Goal: Obtain resource: Download file/media

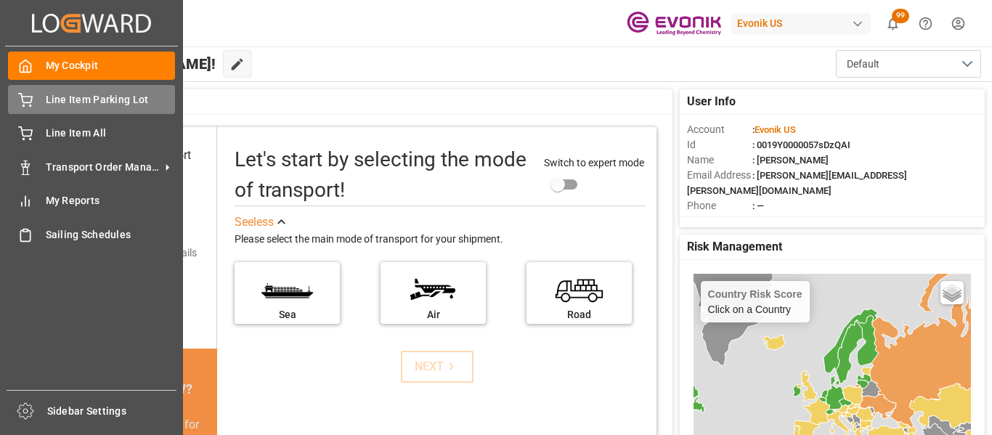
click at [47, 87] on div "Line Item Parking Lot Line Item Parking Lot" at bounding box center [91, 99] width 167 height 28
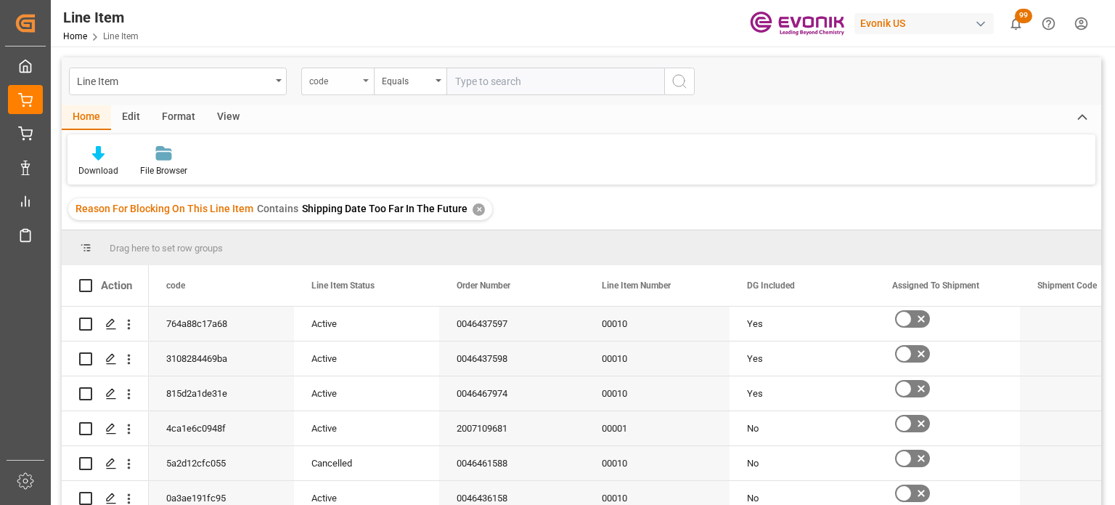
click at [356, 82] on div "code" at bounding box center [333, 79] width 49 height 17
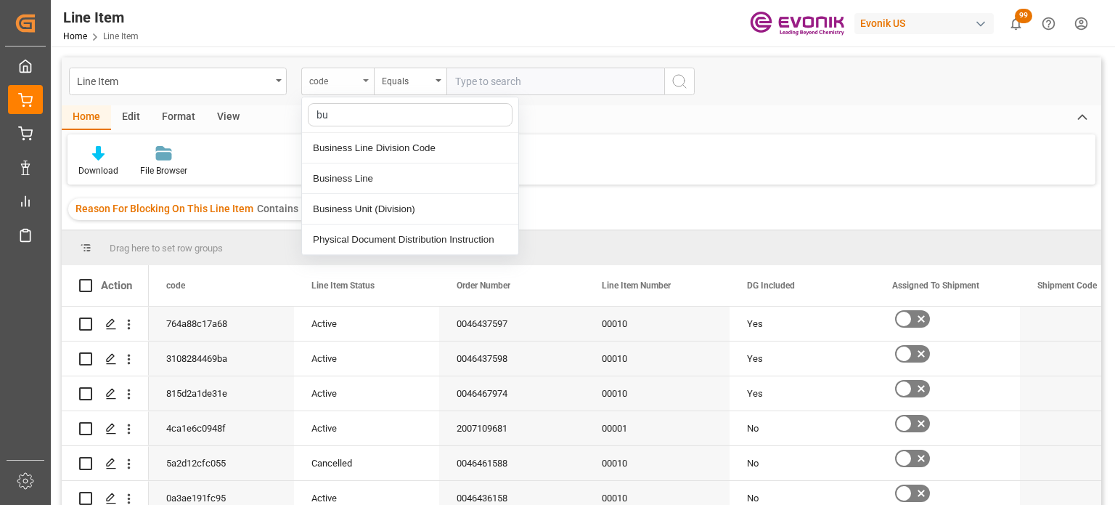
type input "bus"
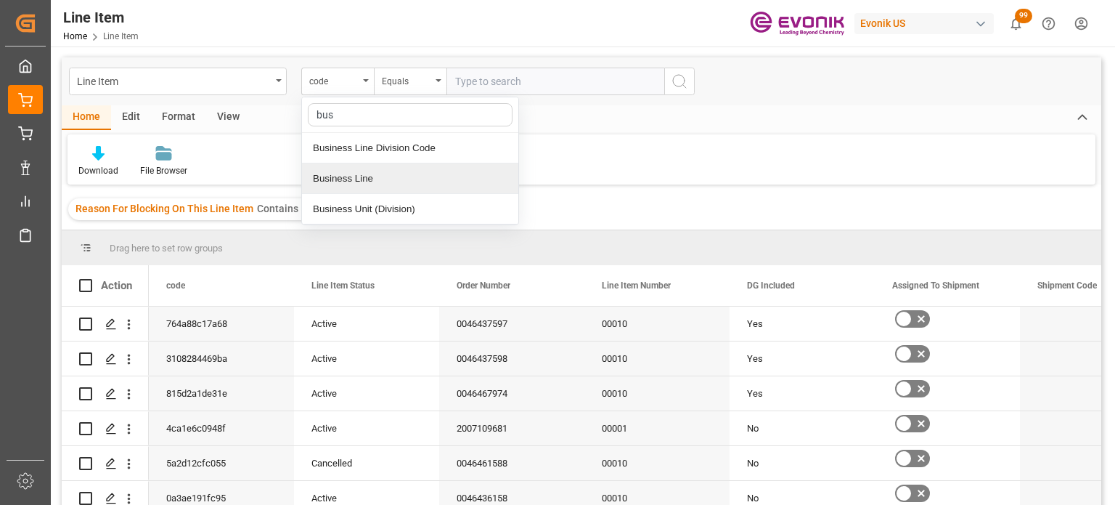
click at [370, 179] on div "Business Line" at bounding box center [410, 178] width 216 height 30
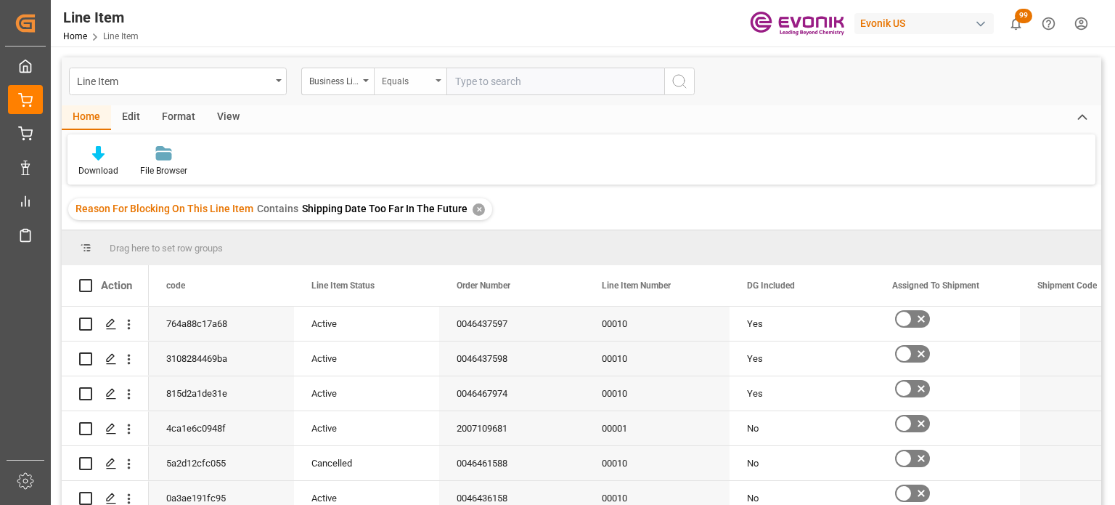
click at [409, 78] on div "Equals" at bounding box center [406, 79] width 49 height 17
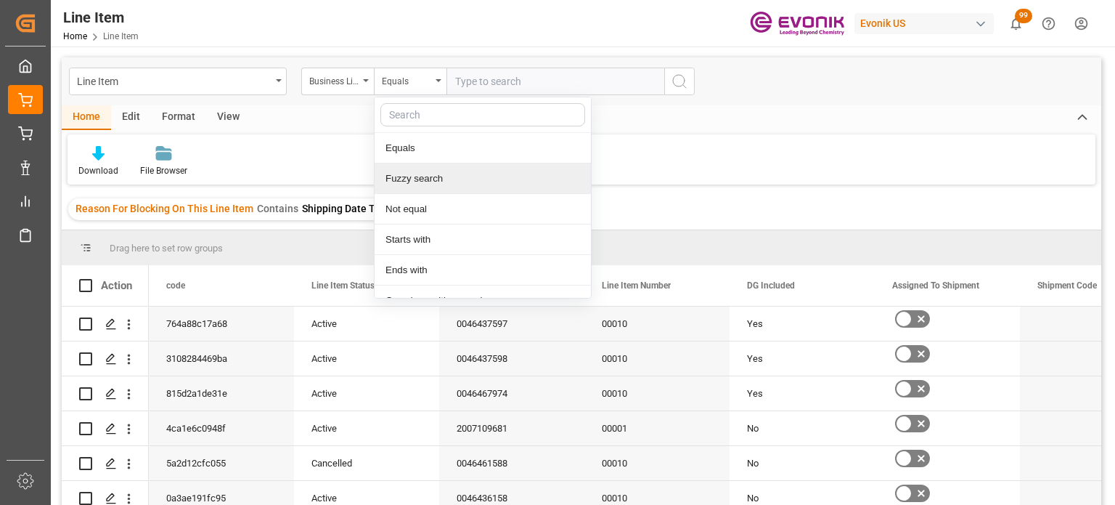
click at [420, 171] on div "Fuzzy search" at bounding box center [483, 178] width 216 height 30
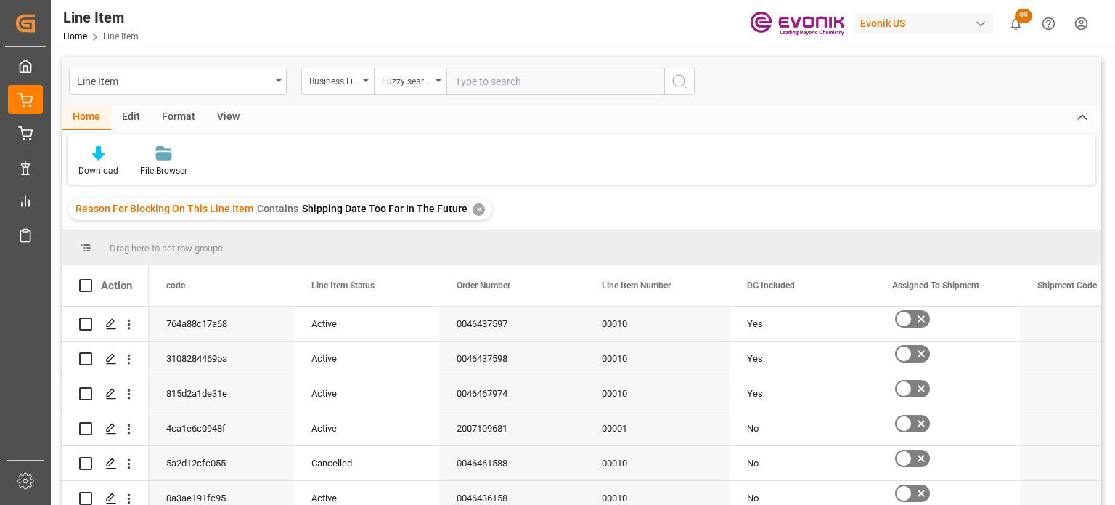
click at [506, 87] on input "text" at bounding box center [555, 82] width 218 height 28
type input "u"
type input "inter"
click at [473, 212] on div "✕" at bounding box center [479, 209] width 12 height 12
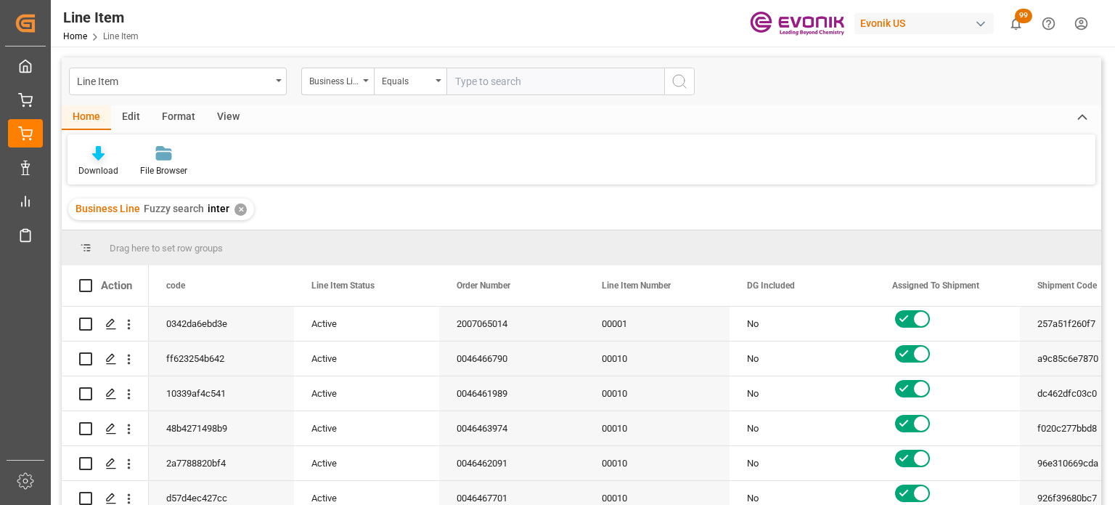
click at [101, 161] on div "Download" at bounding box center [99, 161] width 62 height 32
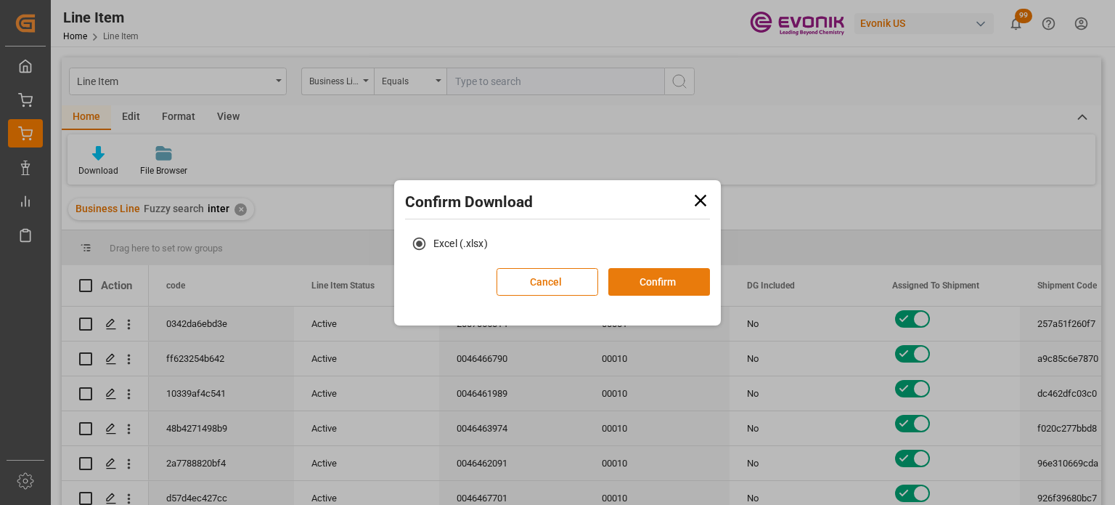
click at [670, 290] on button "Confirm" at bounding box center [659, 282] width 102 height 28
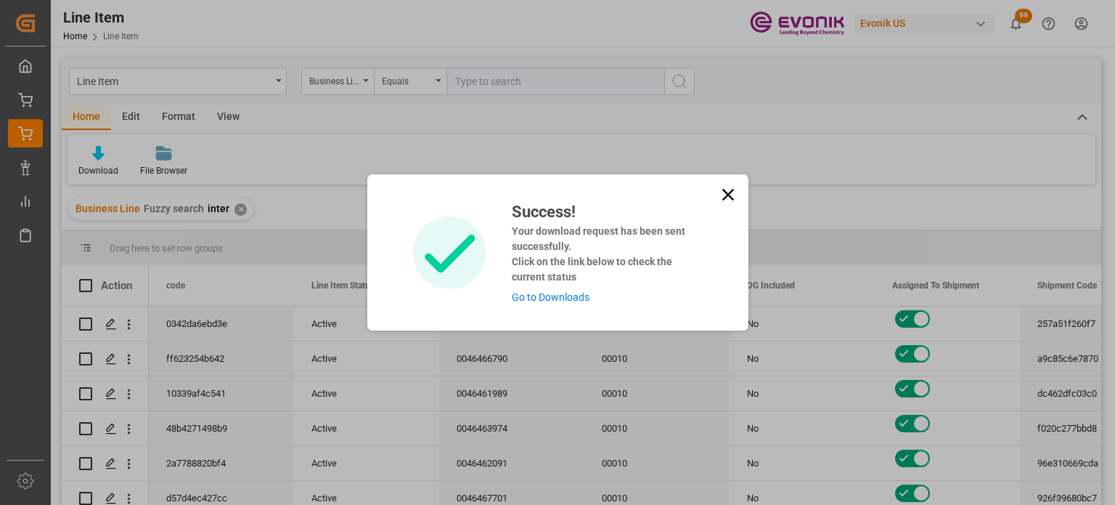
click at [711, 197] on div "Success! Your download request has been sent successfully. Click on the link be…" at bounding box center [557, 252] width 381 height 156
click at [720, 197] on icon at bounding box center [728, 194] width 20 height 20
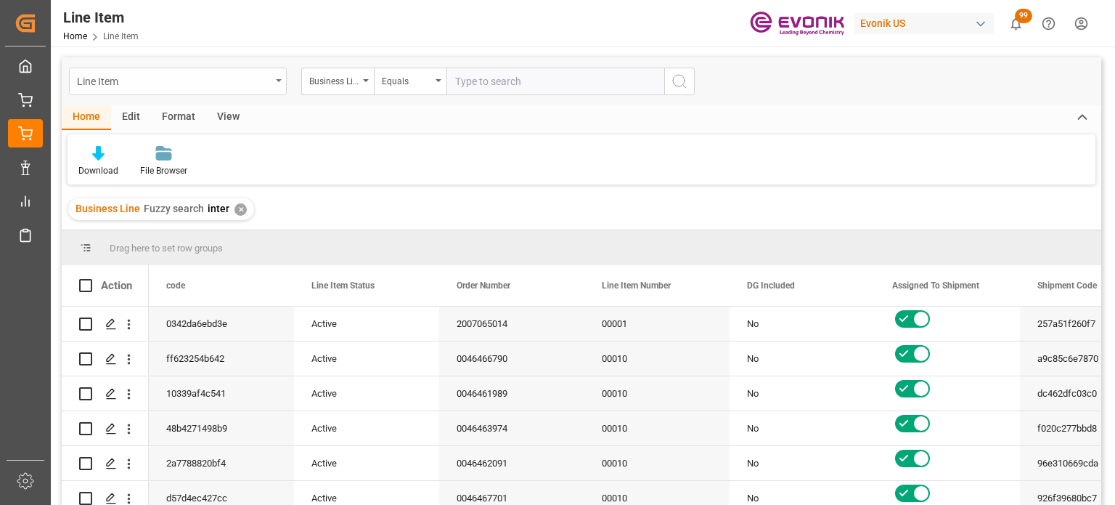
click at [272, 88] on div "Line Item" at bounding box center [178, 82] width 218 height 28
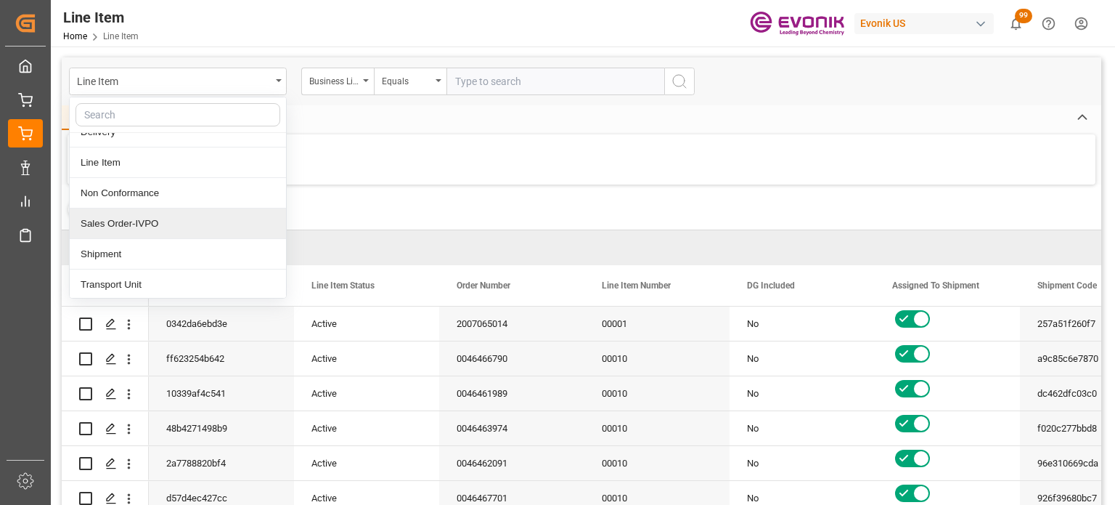
scroll to position [145, 0]
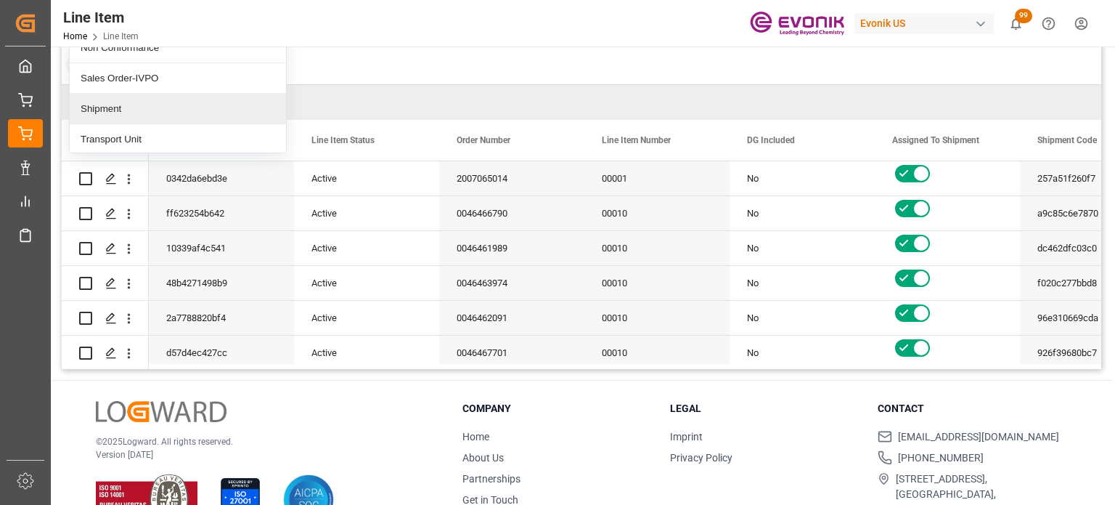
click at [158, 101] on div "Shipment" at bounding box center [178, 109] width 216 height 30
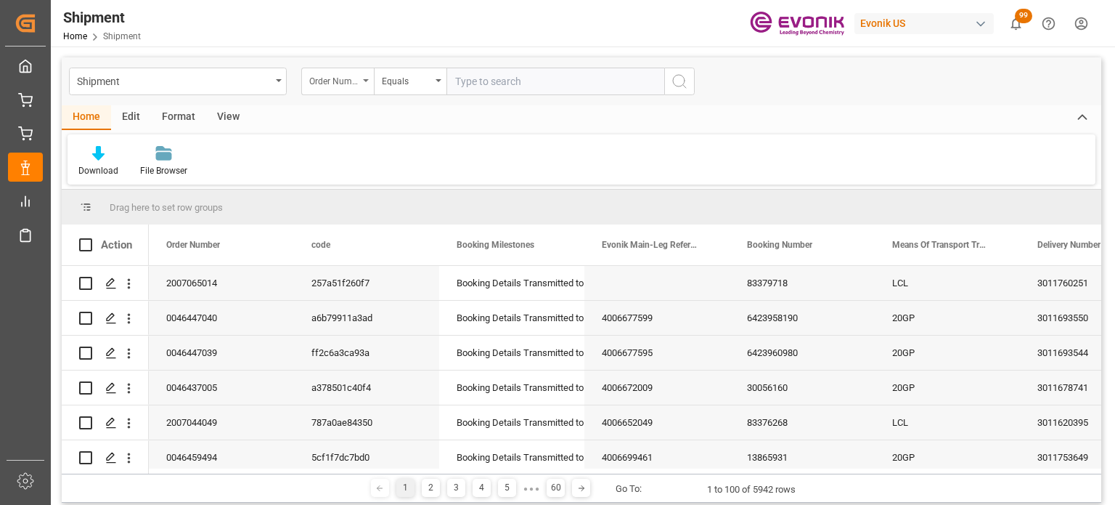
click at [364, 81] on icon "open menu" at bounding box center [366, 80] width 6 height 3
type input "bus"
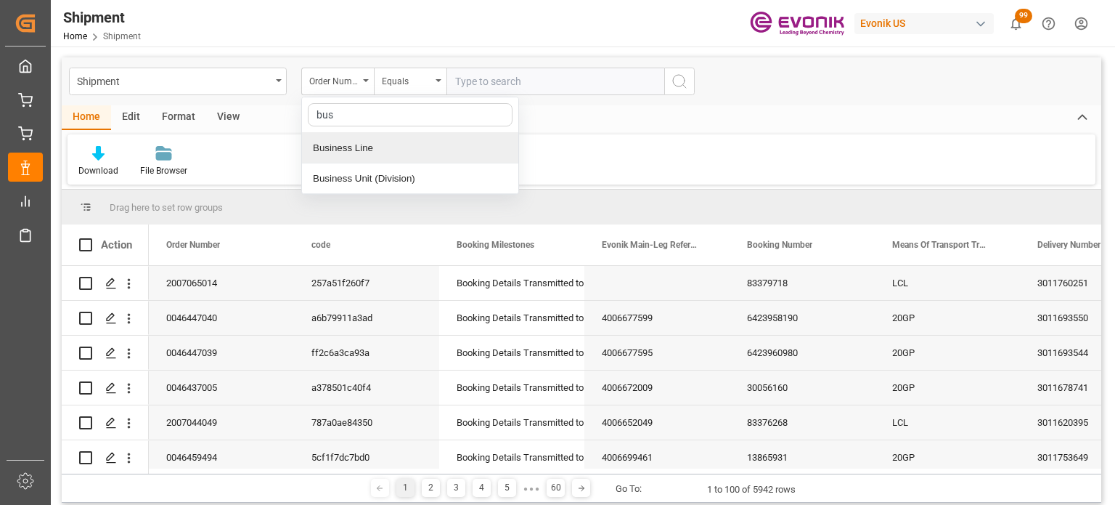
click at [375, 142] on div "Business Line" at bounding box center [410, 148] width 216 height 30
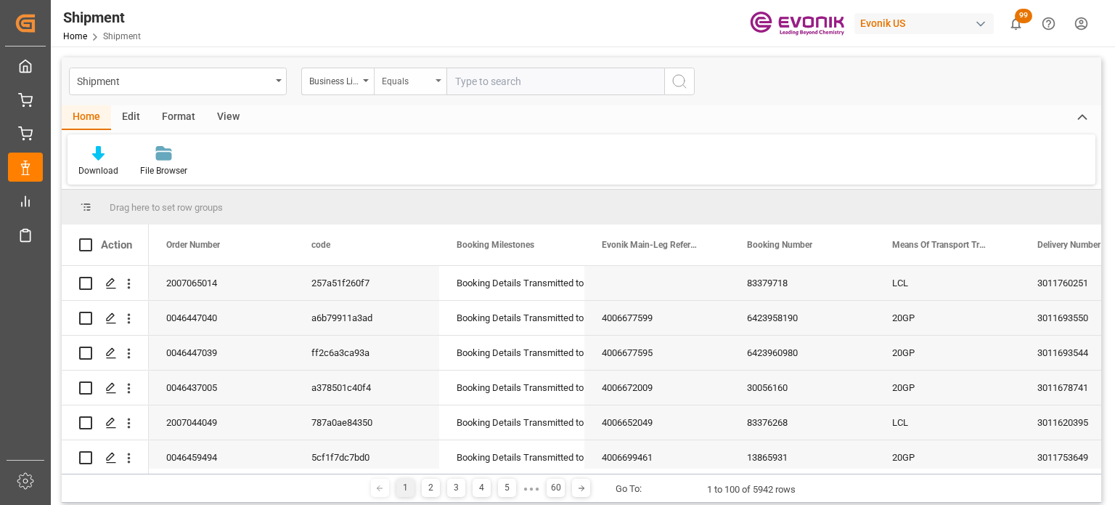
click at [425, 86] on div "Equals" at bounding box center [406, 79] width 49 height 17
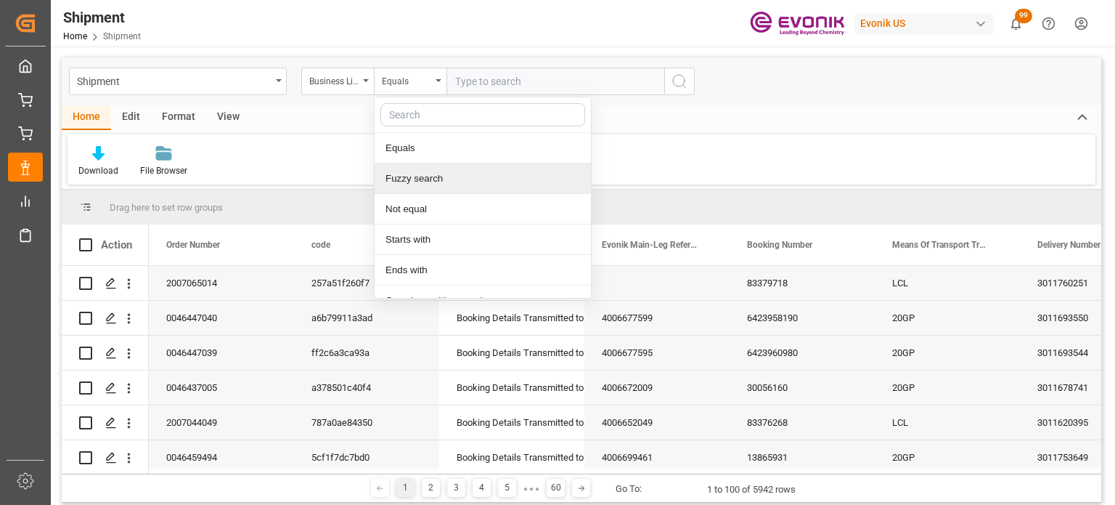
click at [420, 170] on div "Fuzzy search" at bounding box center [483, 178] width 216 height 30
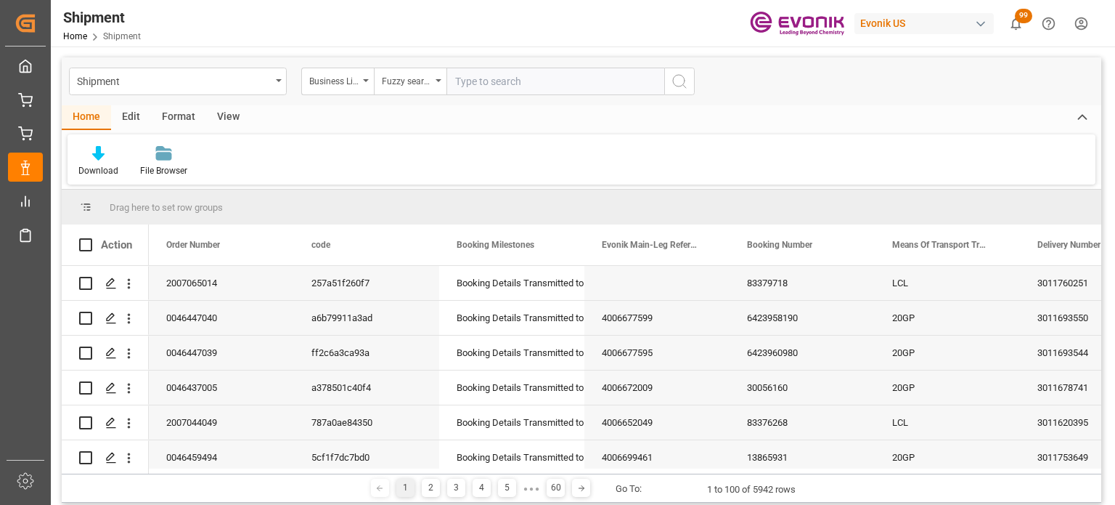
click at [470, 99] on div "Shipment Business Line Fuzzy search" at bounding box center [582, 81] width 1040 height 48
click at [478, 86] on input "text" at bounding box center [555, 82] width 218 height 28
type input "inter"
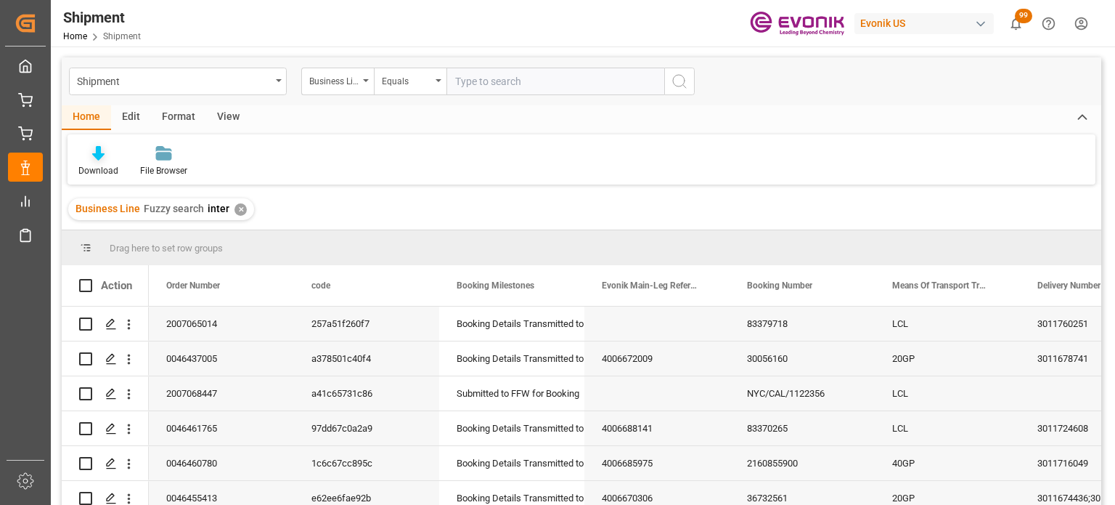
click at [101, 163] on div "Download" at bounding box center [99, 161] width 62 height 32
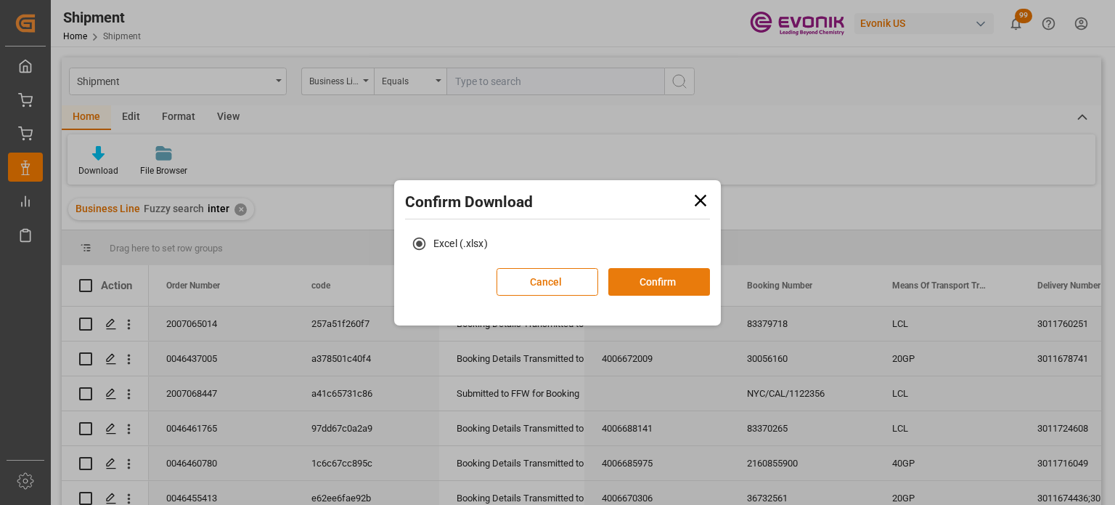
click at [636, 285] on button "Confirm" at bounding box center [659, 282] width 102 height 28
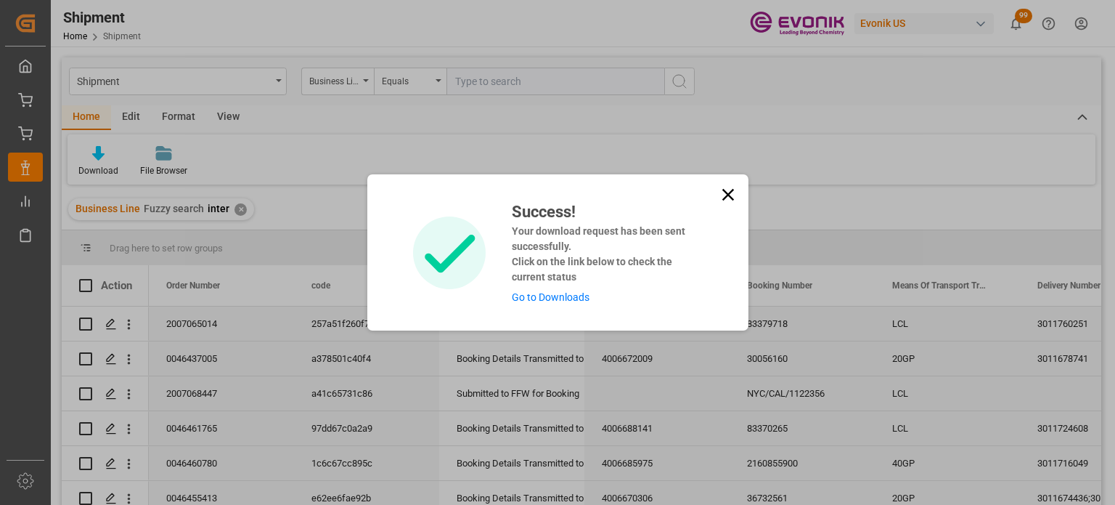
click at [713, 195] on div "Success! Your download request has been sent successfully. Click on the link be…" at bounding box center [557, 252] width 381 height 156
click at [733, 194] on icon at bounding box center [728, 194] width 20 height 20
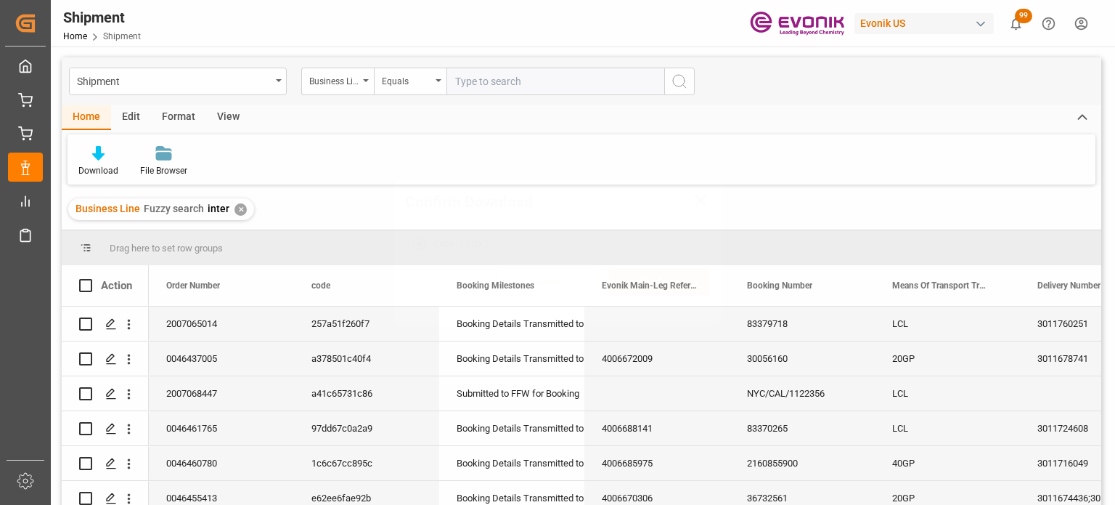
click at [261, 85] on div "Shipment" at bounding box center [174, 80] width 194 height 18
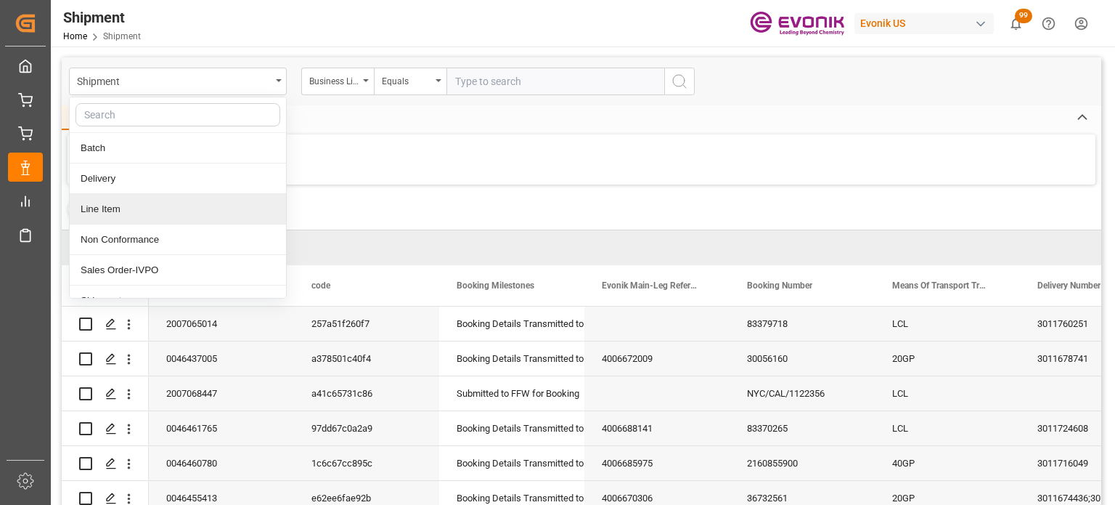
click at [195, 211] on div "Line Item" at bounding box center [178, 209] width 216 height 30
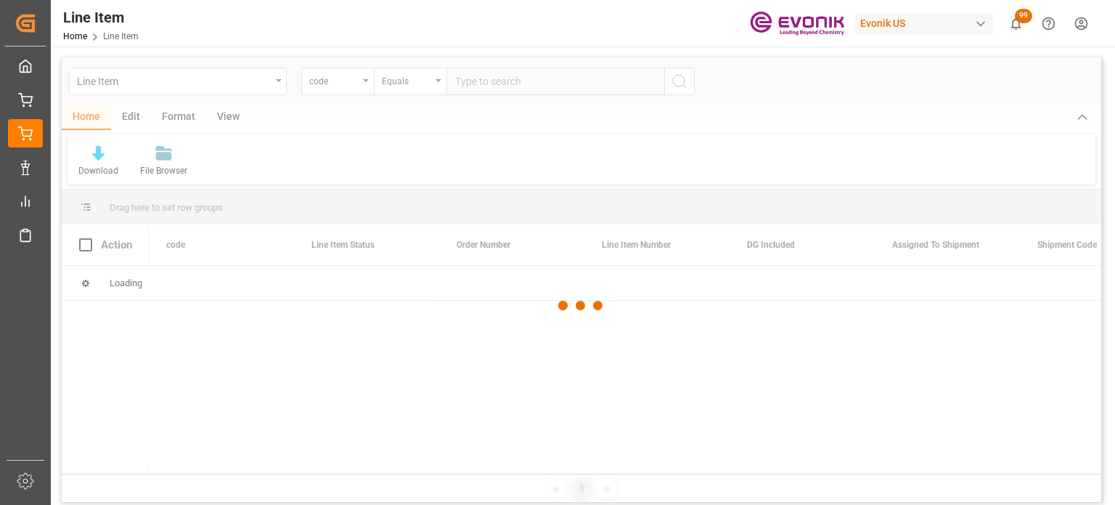
click at [365, 81] on div at bounding box center [582, 305] width 1040 height 496
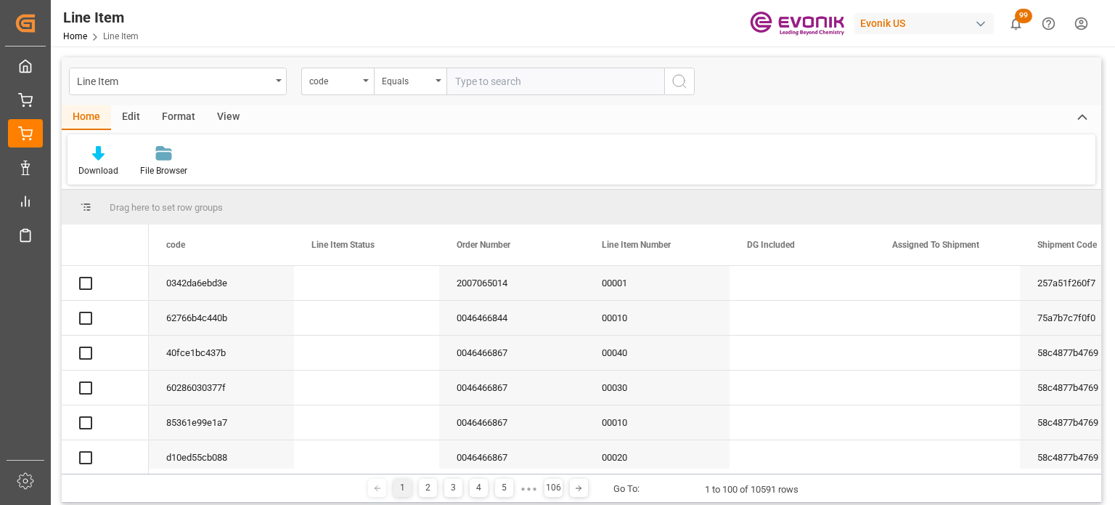
click at [364, 83] on div "code" at bounding box center [337, 82] width 73 height 28
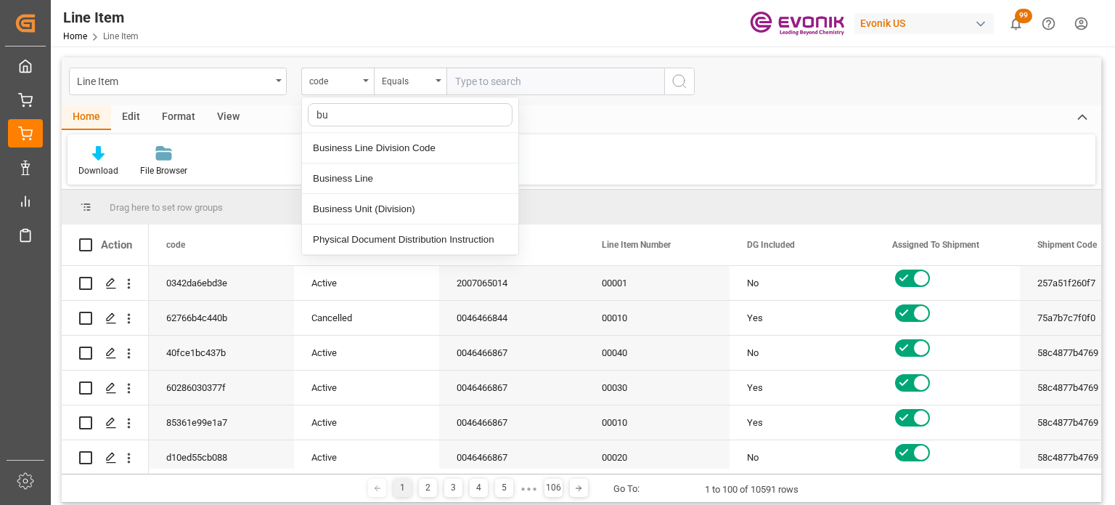
type input "bus"
click at [370, 181] on div "Business Line" at bounding box center [410, 178] width 216 height 30
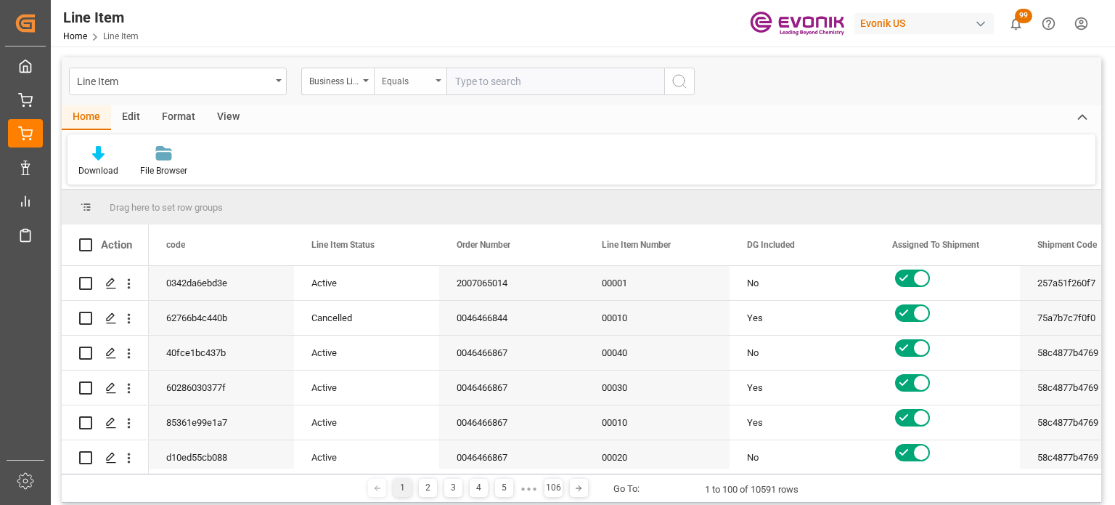
click at [412, 87] on div "Equals" at bounding box center [410, 82] width 73 height 28
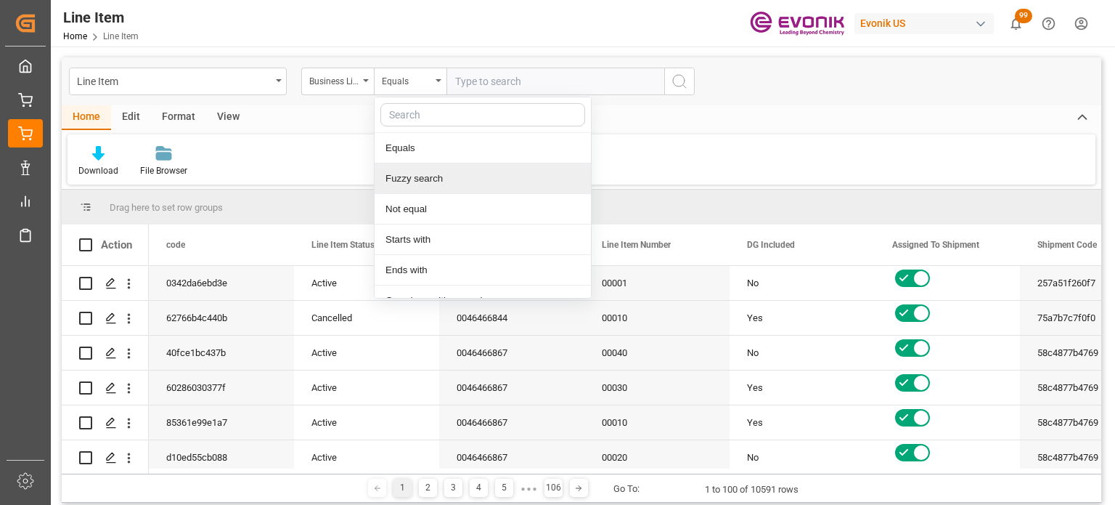
click at [457, 180] on div "Fuzzy search" at bounding box center [483, 178] width 216 height 30
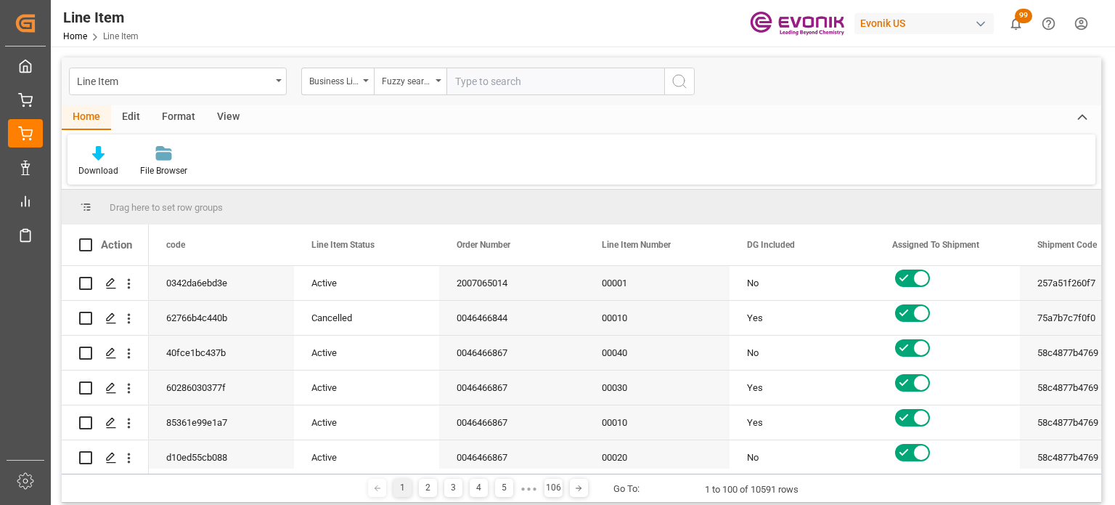
click at [527, 78] on input "text" at bounding box center [555, 82] width 218 height 28
type input "inter"
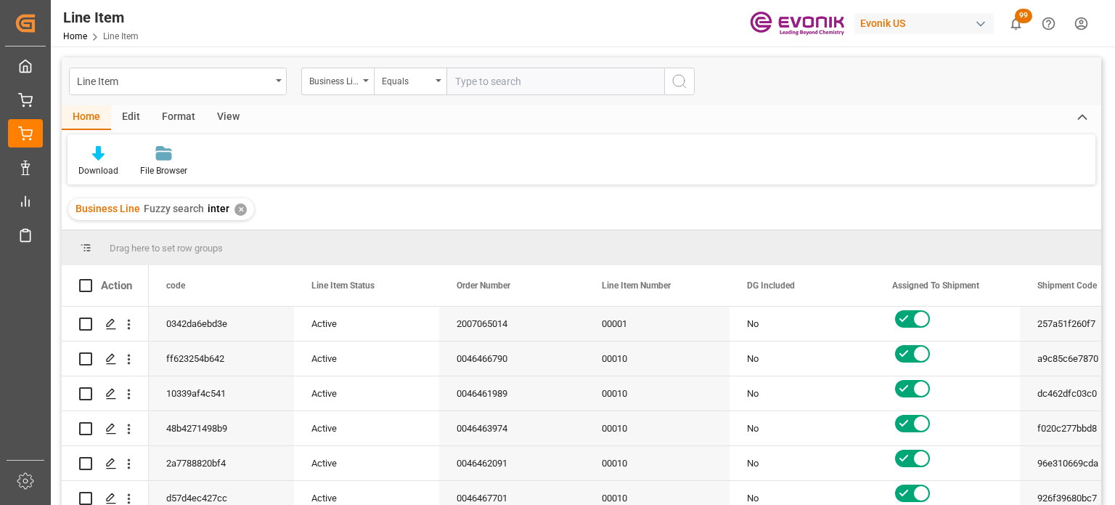
click at [228, 119] on div "View" at bounding box center [228, 117] width 44 height 25
click at [83, 154] on div at bounding box center [92, 152] width 28 height 15
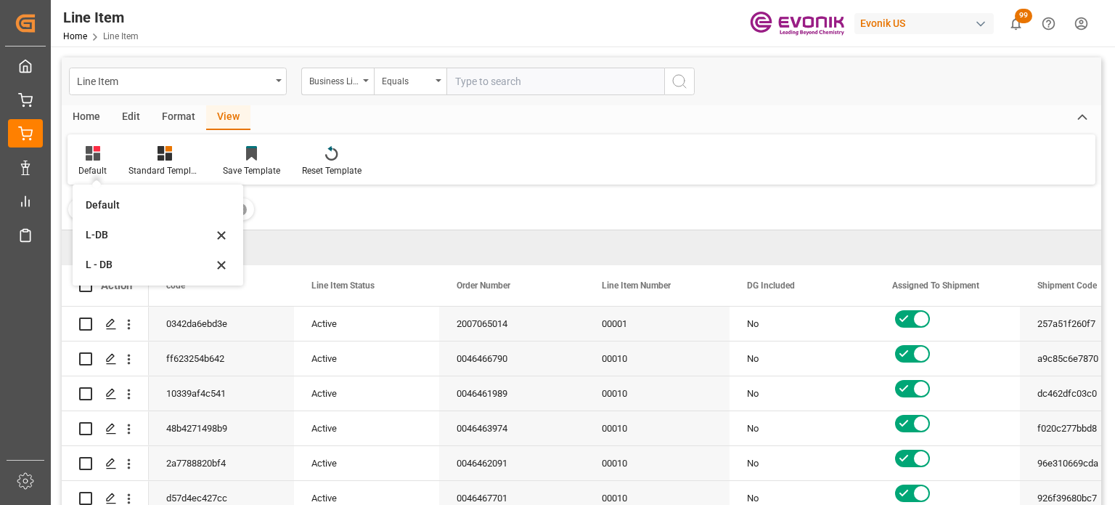
drag, startPoint x: 106, startPoint y: 234, endPoint x: 110, endPoint y: 250, distance: 16.6
click at [106, 234] on div "L-DB" at bounding box center [149, 234] width 127 height 15
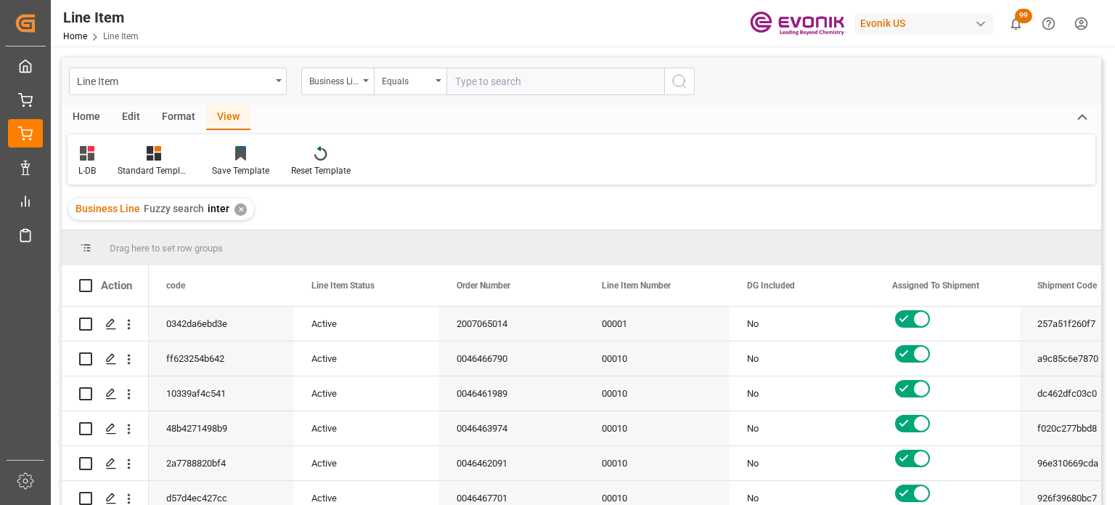
click at [93, 114] on div "Home" at bounding box center [86, 117] width 49 height 25
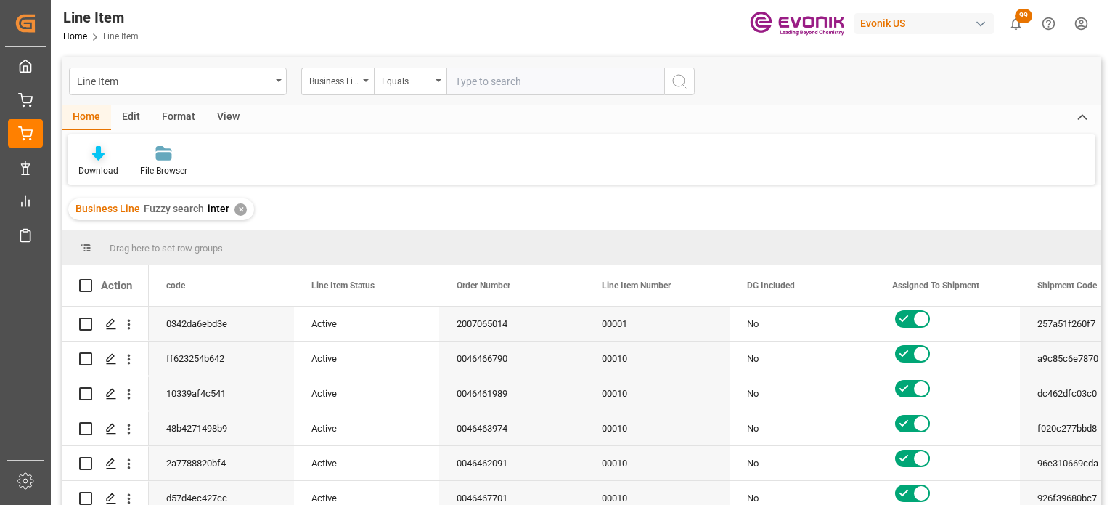
click at [92, 155] on icon at bounding box center [98, 153] width 12 height 15
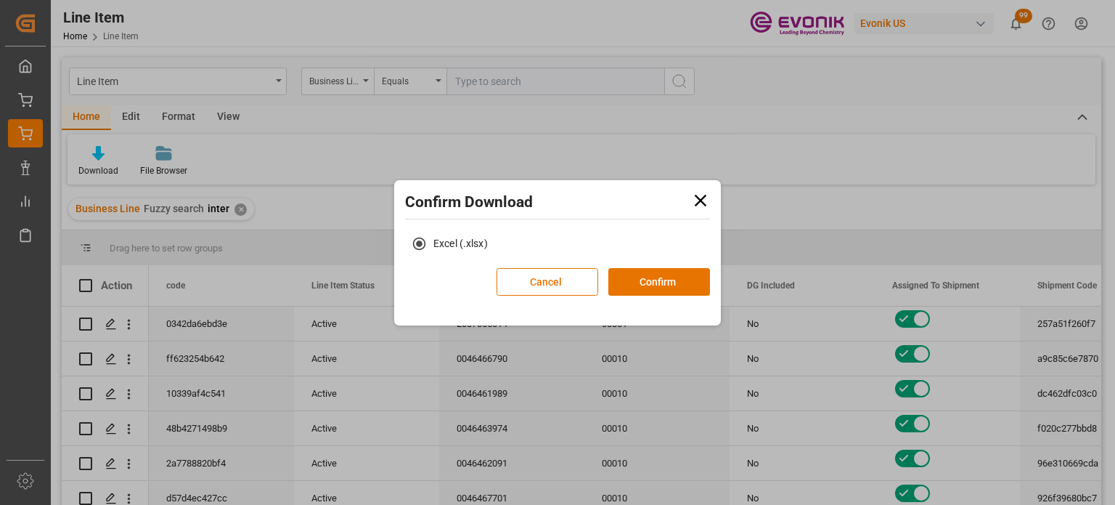
click at [653, 298] on div "Cancel Confirm" at bounding box center [603, 287] width 213 height 38
click at [649, 287] on button "Confirm" at bounding box center [659, 282] width 102 height 28
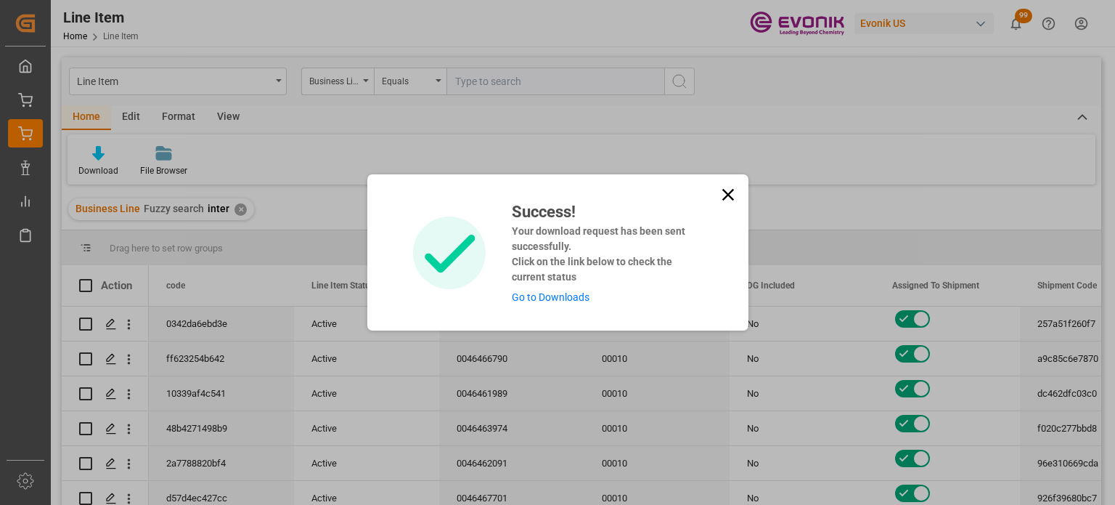
click at [735, 194] on icon at bounding box center [728, 194] width 20 height 20
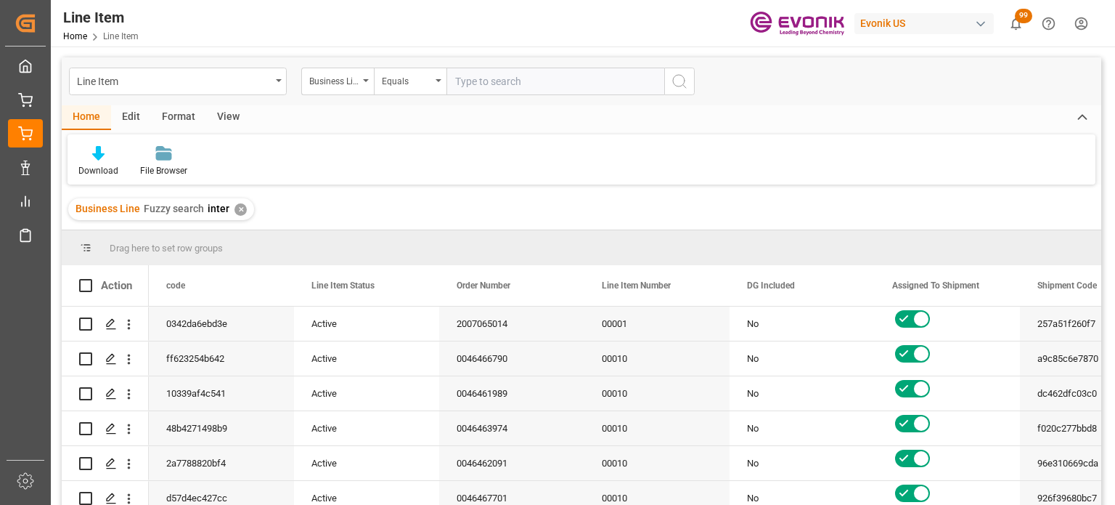
click at [291, 81] on div "Line Item Business Line Equals" at bounding box center [382, 82] width 626 height 28
click at [273, 79] on div "Line Item" at bounding box center [178, 82] width 218 height 28
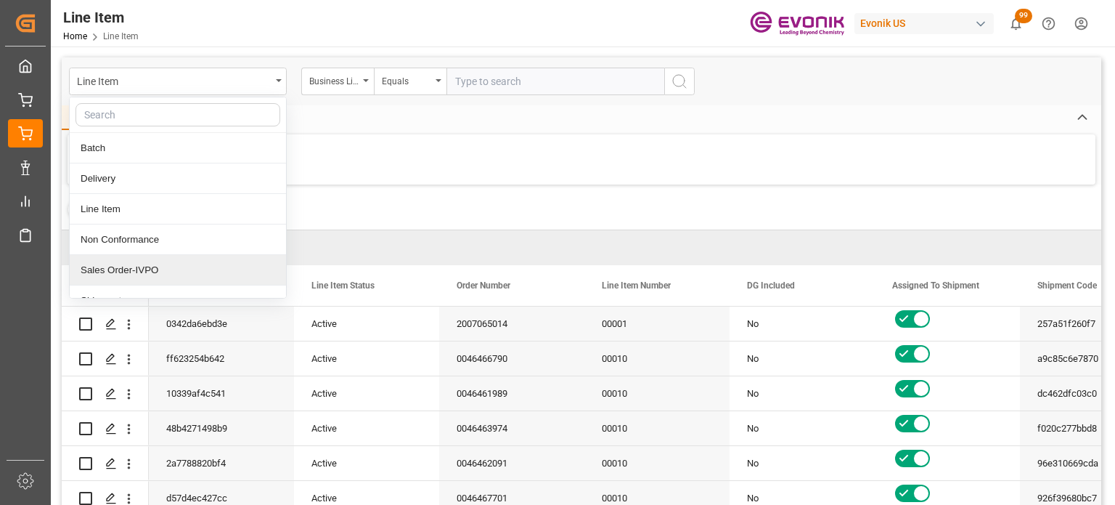
scroll to position [46, 0]
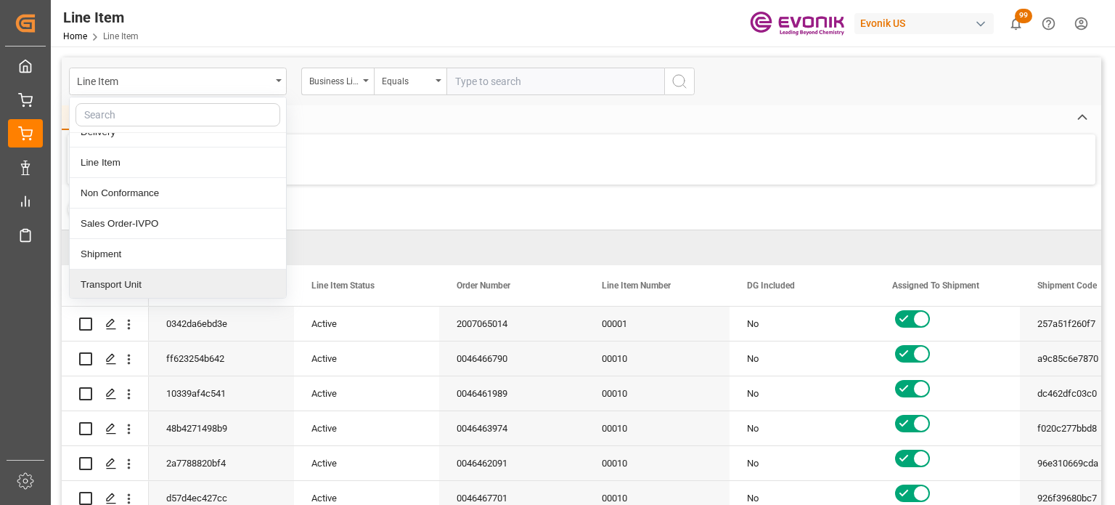
click at [140, 277] on div "Transport Unit" at bounding box center [178, 284] width 216 height 30
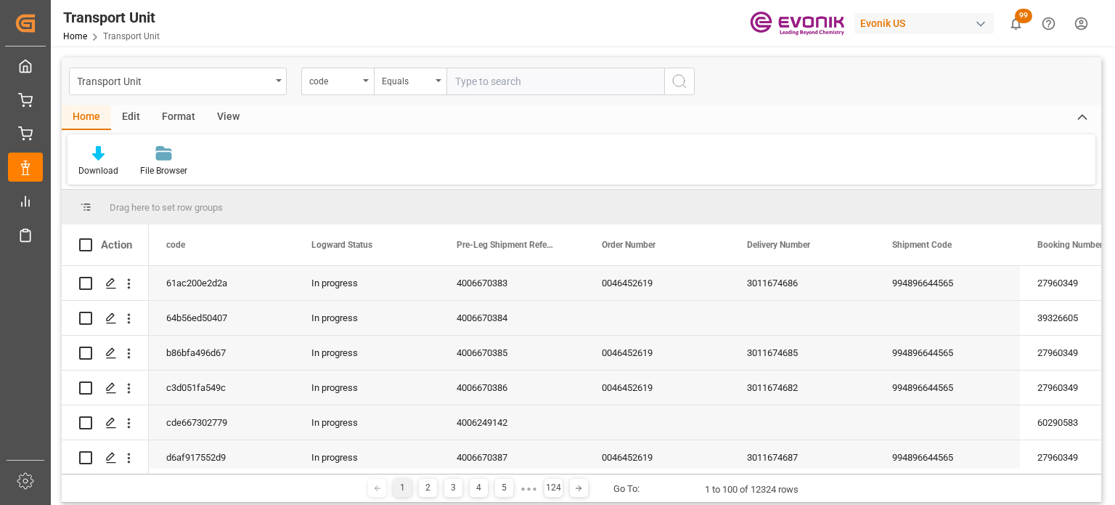
click at [224, 120] on div "View" at bounding box center [228, 117] width 44 height 25
click at [96, 158] on icon at bounding box center [93, 153] width 15 height 15
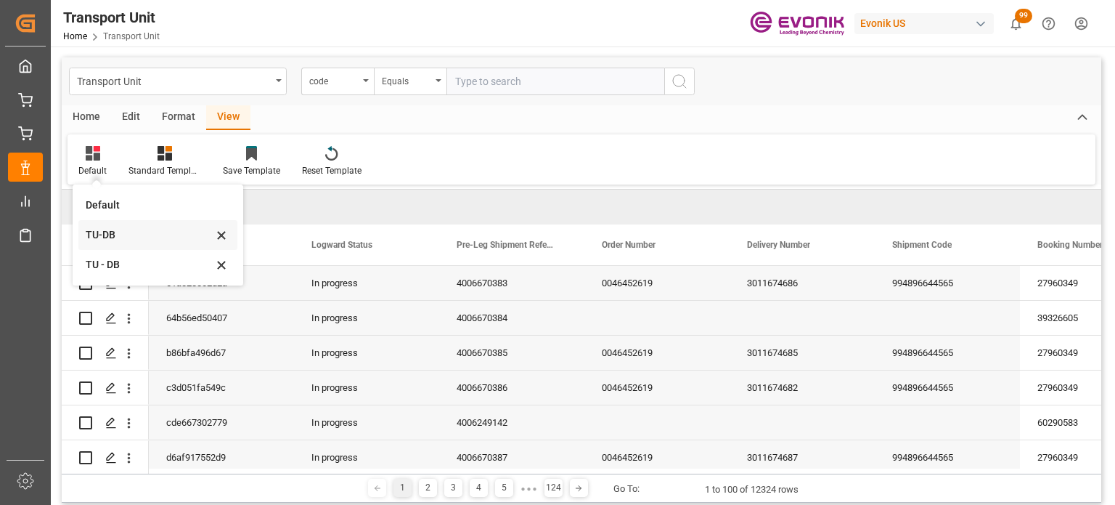
click at [138, 232] on div "TU-DB" at bounding box center [149, 234] width 127 height 15
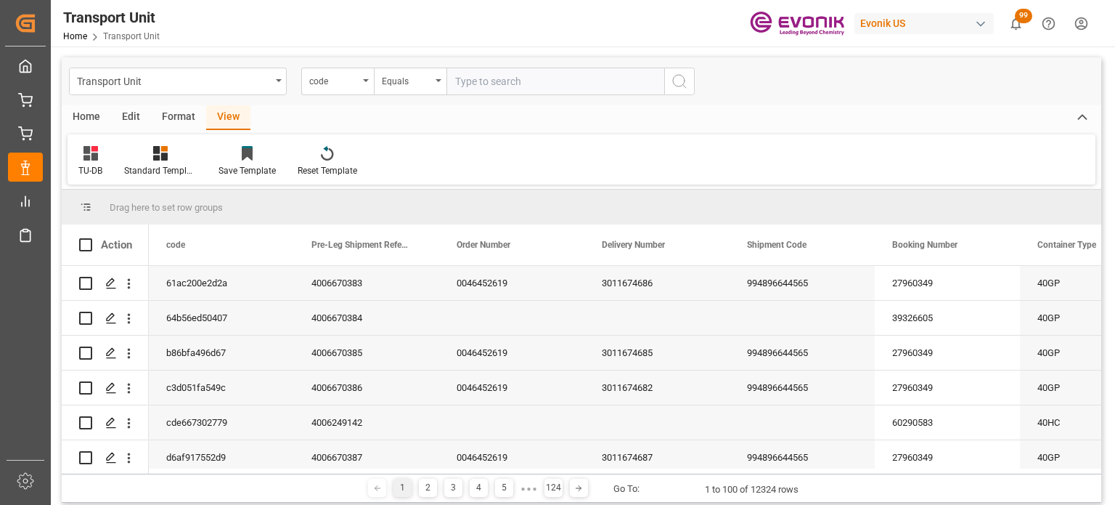
click at [95, 121] on div "Home" at bounding box center [86, 117] width 49 height 25
click at [102, 164] on div "Download" at bounding box center [98, 170] width 40 height 13
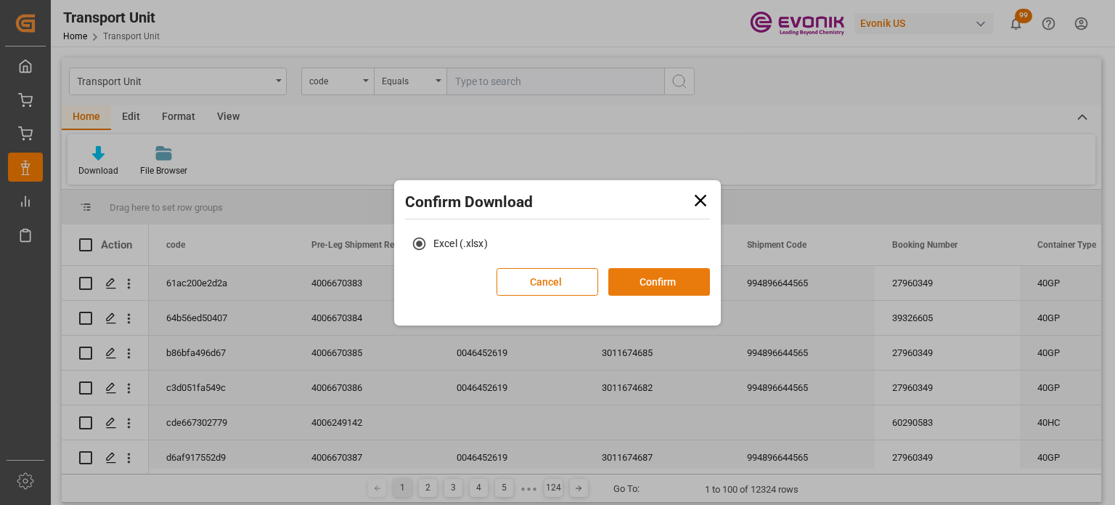
click at [653, 272] on button "Confirm" at bounding box center [659, 282] width 102 height 28
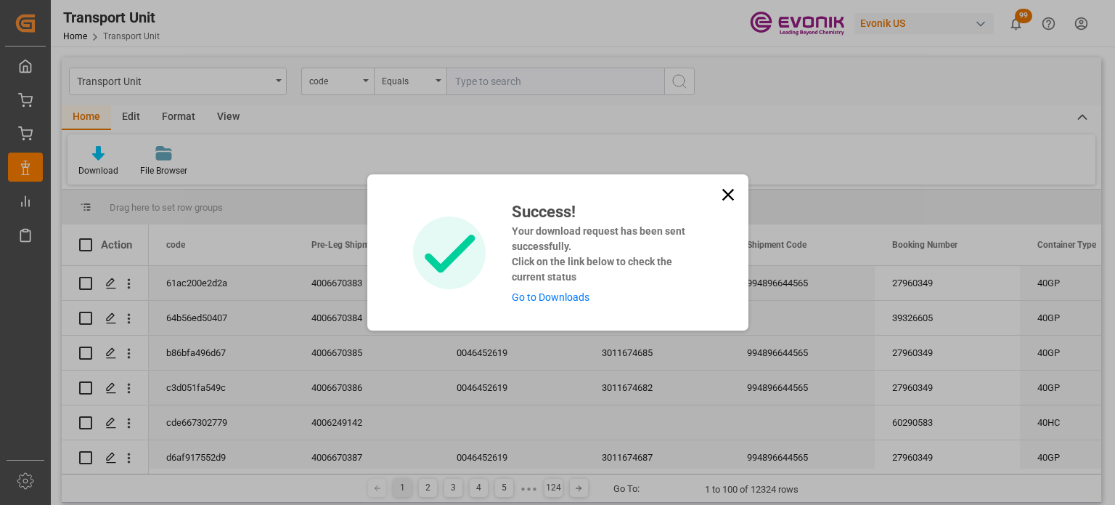
click at [569, 303] on link "Go to Downloads" at bounding box center [551, 297] width 78 height 12
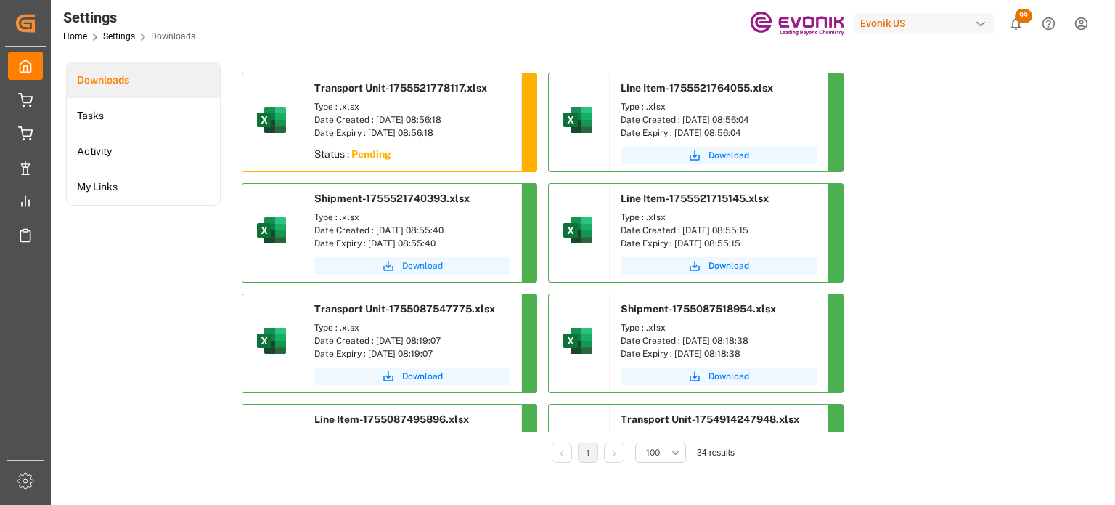
click at [417, 266] on span "Download" at bounding box center [422, 265] width 41 height 13
click at [717, 152] on span "Download" at bounding box center [729, 155] width 41 height 13
drag, startPoint x: 113, startPoint y: 118, endPoint x: 119, endPoint y: 104, distance: 15.6
click at [113, 118] on li "Tasks" at bounding box center [143, 116] width 153 height 36
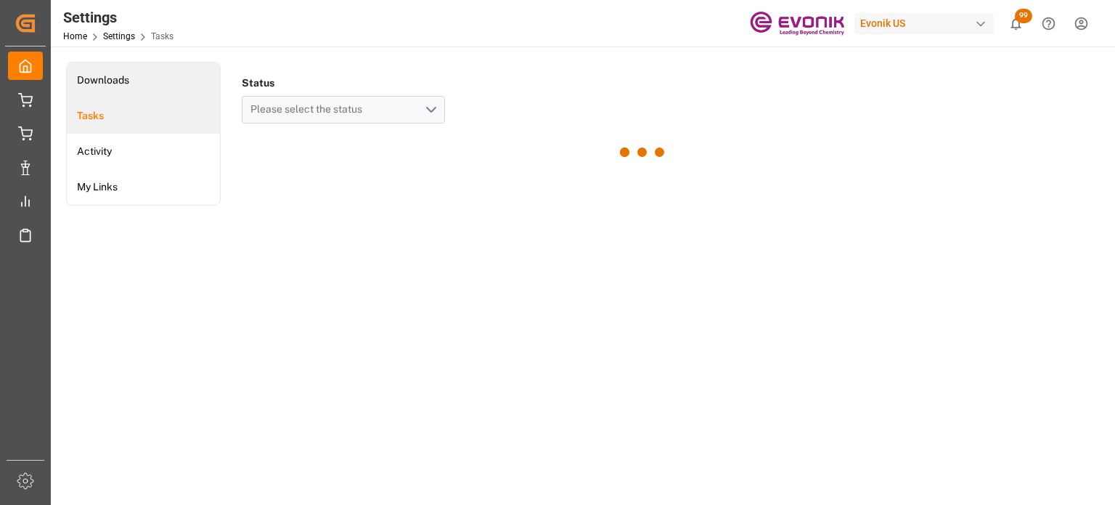
click at [129, 78] on li "Downloads" at bounding box center [143, 80] width 153 height 36
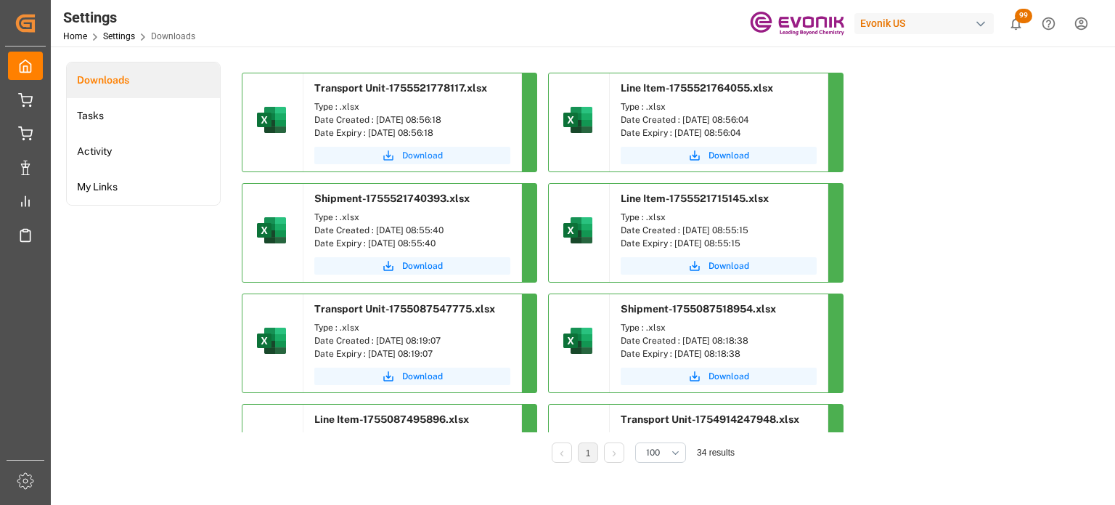
click at [414, 160] on span "Download" at bounding box center [422, 155] width 41 height 13
